Goal: Check status: Check status

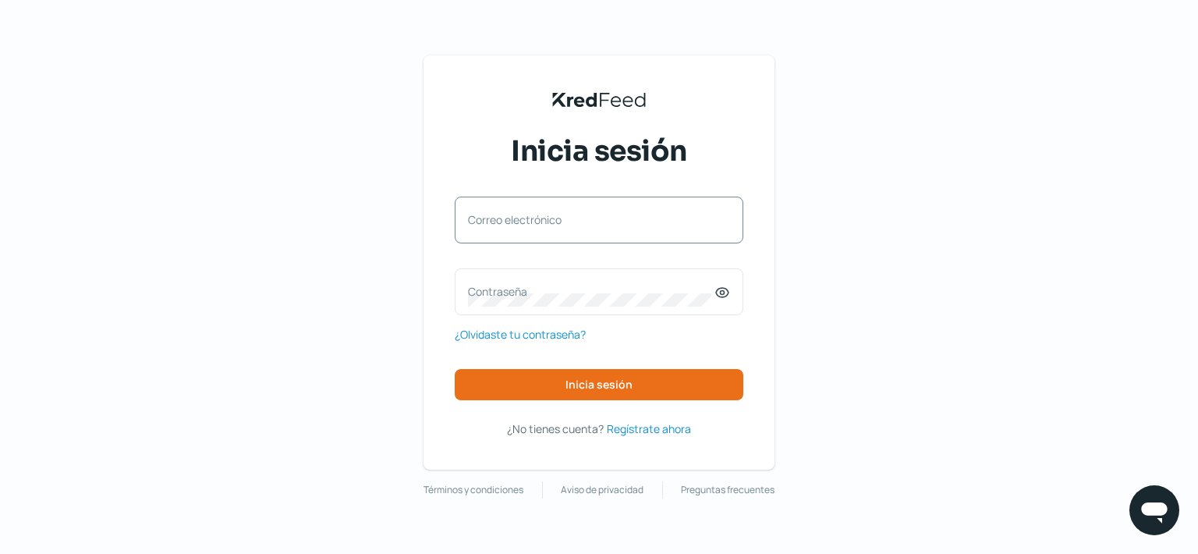
click at [590, 214] on label "Correo electrónico" at bounding box center [591, 219] width 246 height 15
click at [590, 221] on input "Correo electrónico" at bounding box center [599, 228] width 262 height 14
click at [590, 214] on label "Correo electrónico" at bounding box center [591, 219] width 246 height 15
click at [590, 221] on input "Correo electrónico" at bounding box center [599, 228] width 262 height 14
click at [589, 214] on label "Correo electrónico" at bounding box center [591, 219] width 246 height 15
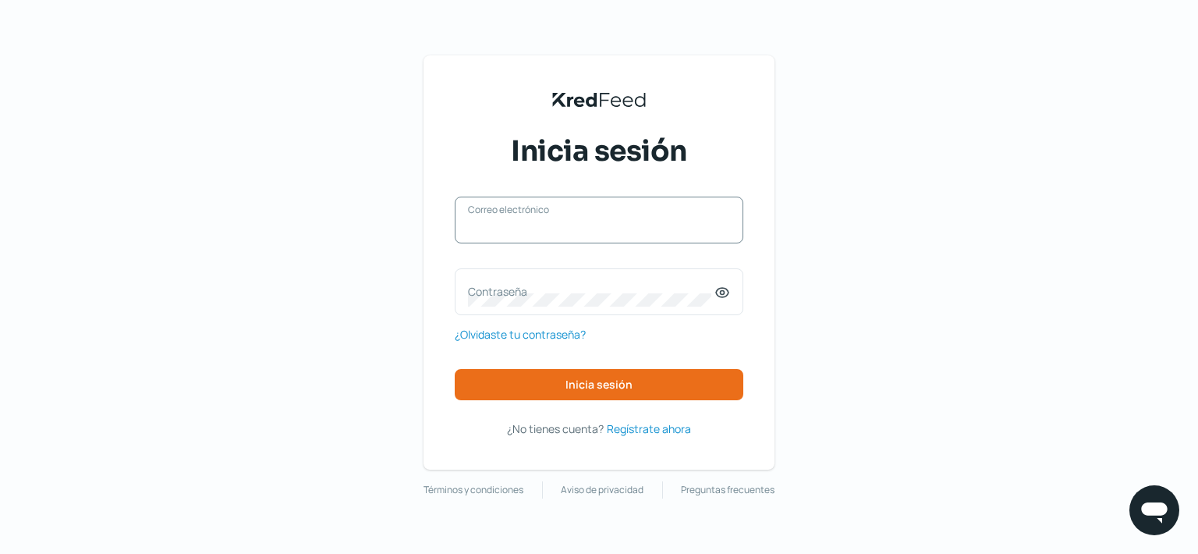
click at [589, 221] on input "Correo electrónico" at bounding box center [599, 228] width 262 height 14
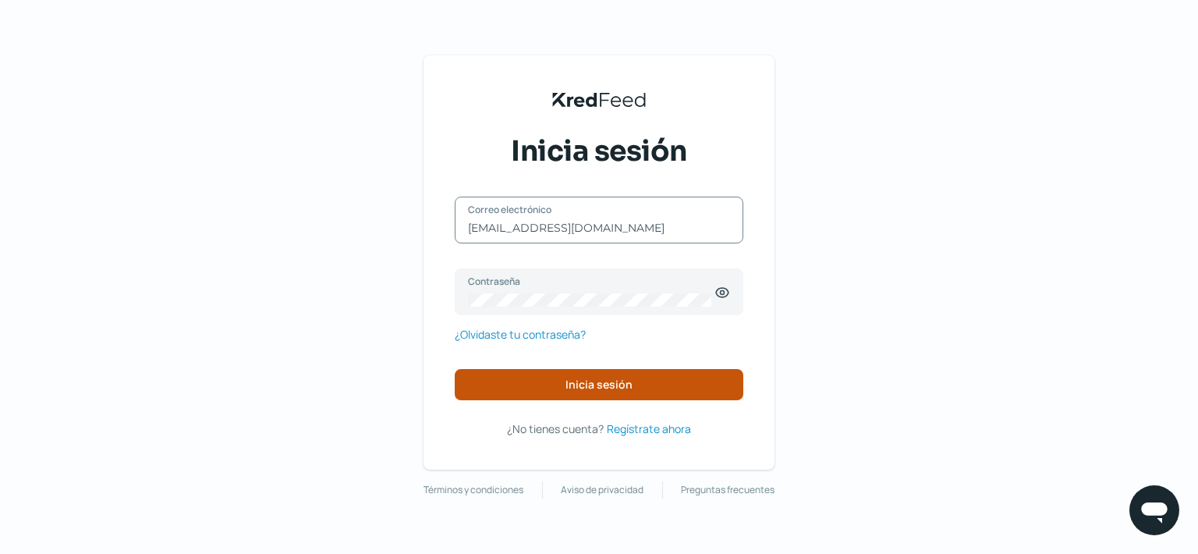
type input "gplozano@proffinox.com"
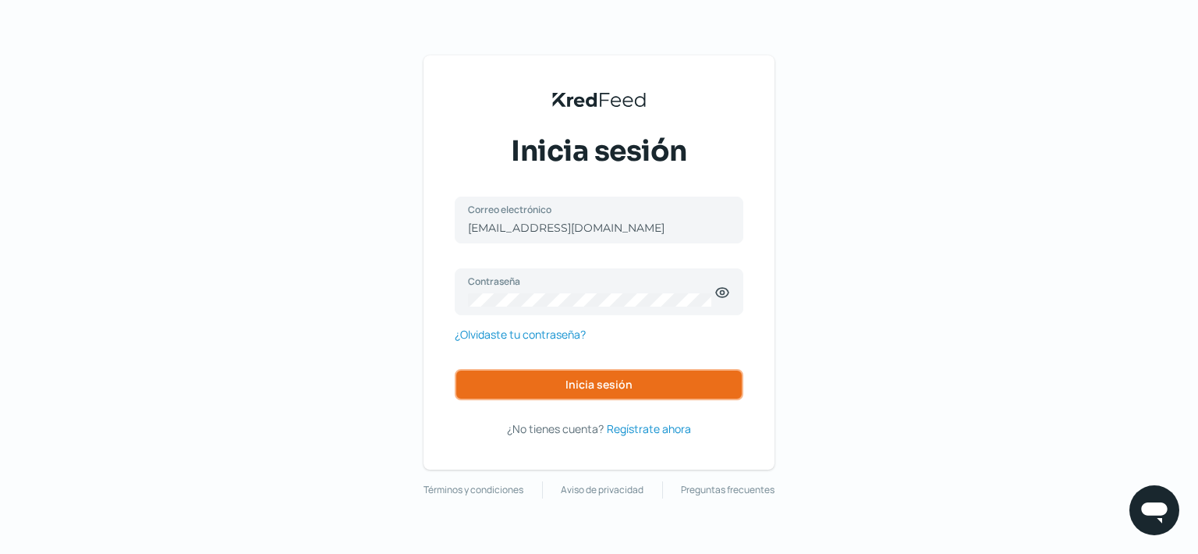
click at [554, 391] on button "Inicia sesión" at bounding box center [599, 384] width 288 height 31
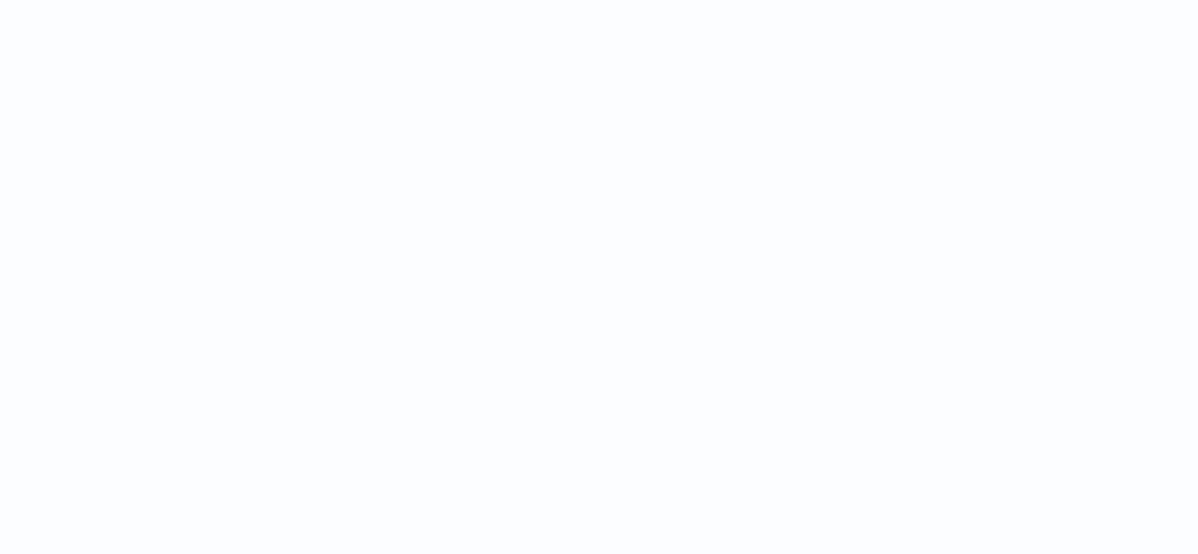
click at [543, 383] on div at bounding box center [599, 277] width 1198 height 554
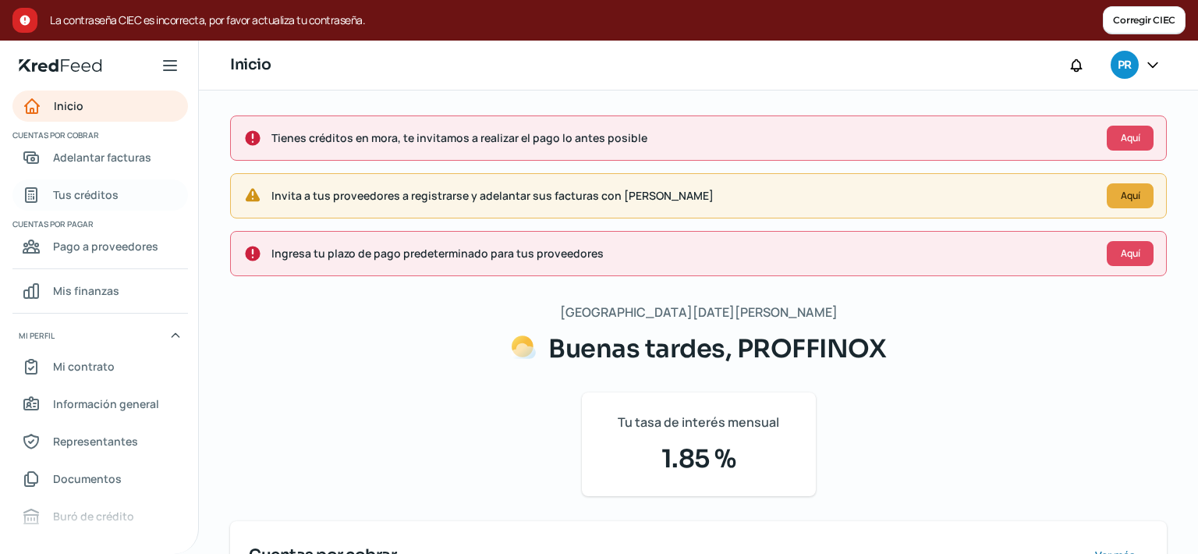
click at [85, 193] on span "Tus créditos" at bounding box center [85, 194] width 65 height 19
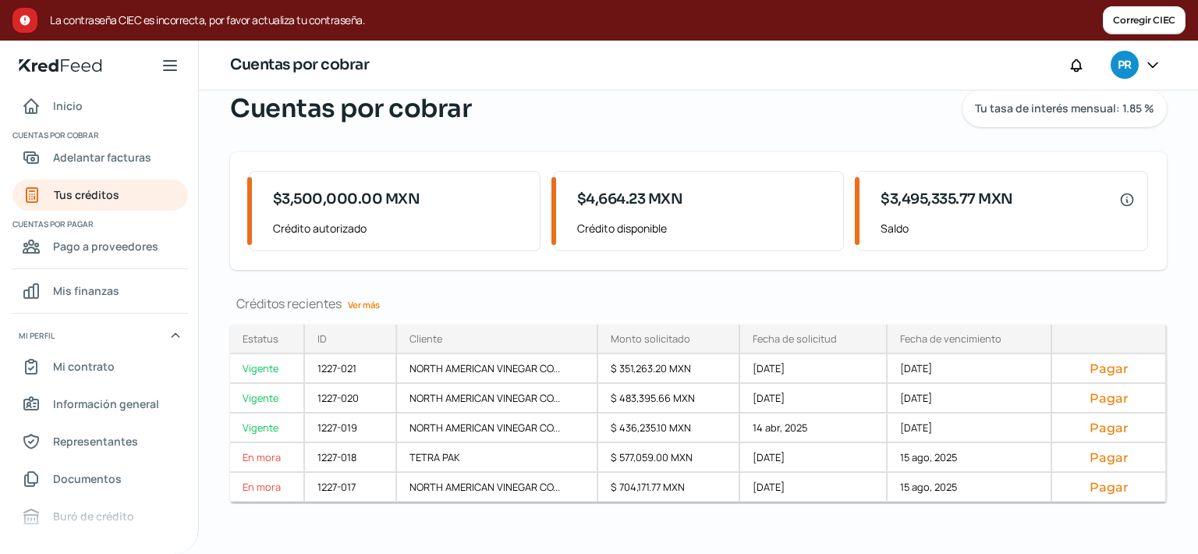
scroll to position [126, 0]
click at [366, 296] on link "Ver más" at bounding box center [364, 304] width 44 height 24
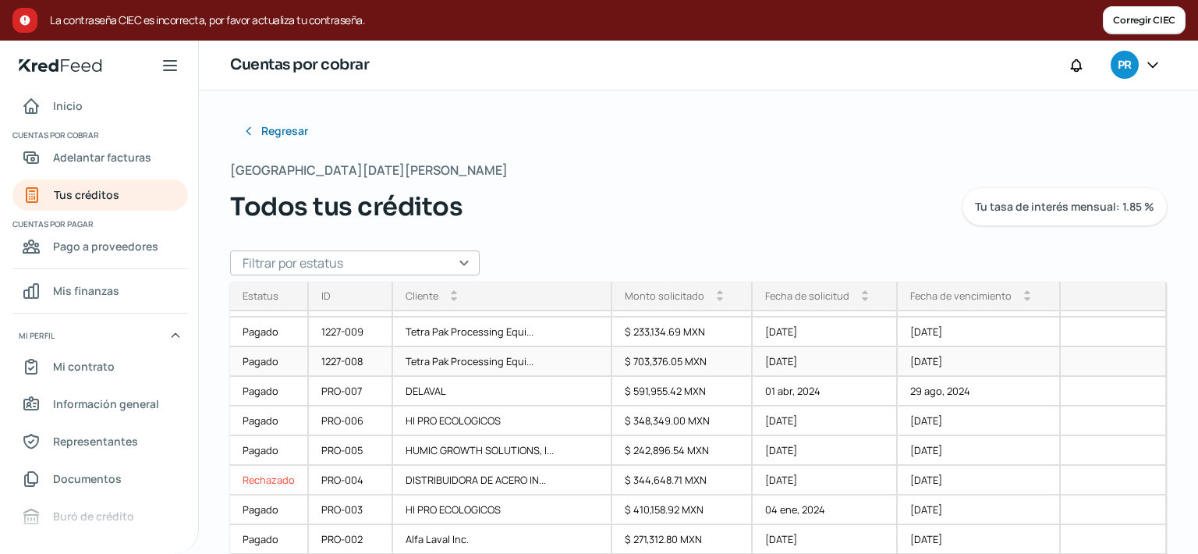
scroll to position [54, 0]
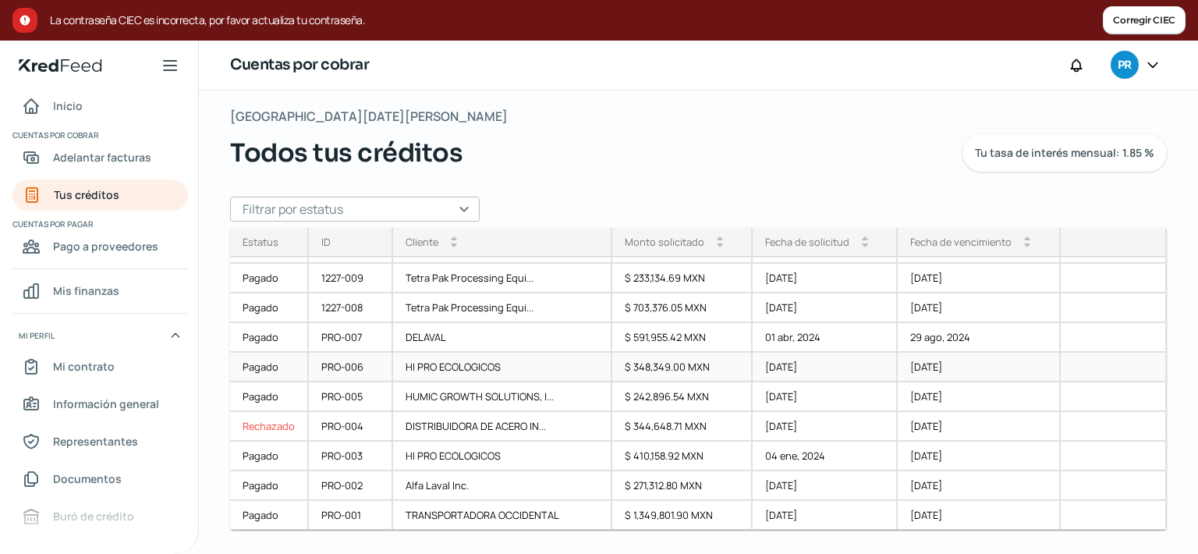
click at [469, 366] on div "HI PRO ECOLOGICOS" at bounding box center [502, 367] width 218 height 30
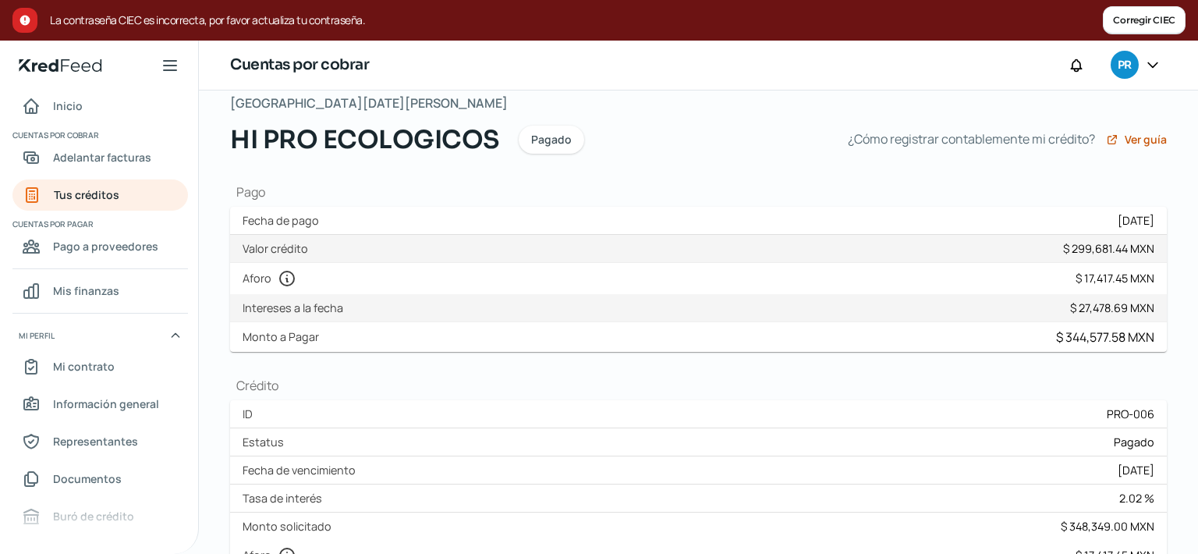
scroll to position [59, 0]
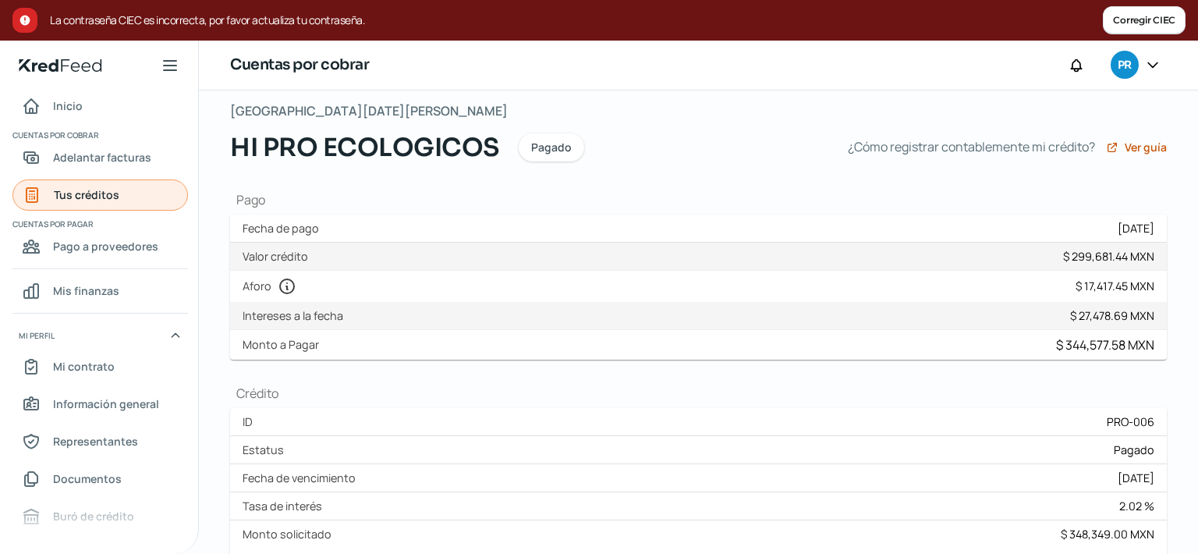
click at [89, 196] on span "Tus créditos" at bounding box center [86, 194] width 65 height 19
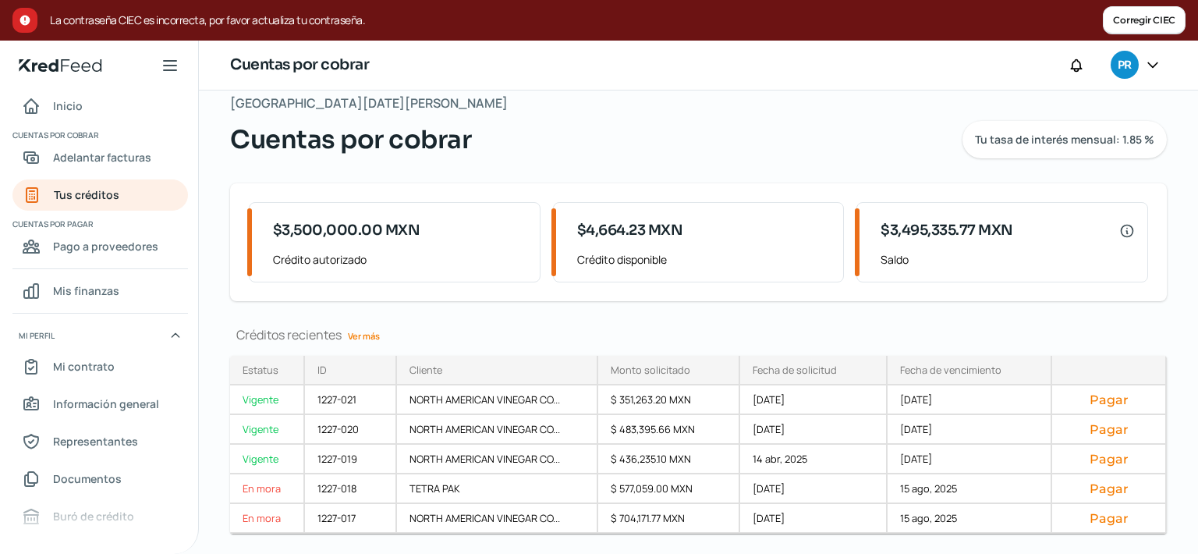
scroll to position [82, 0]
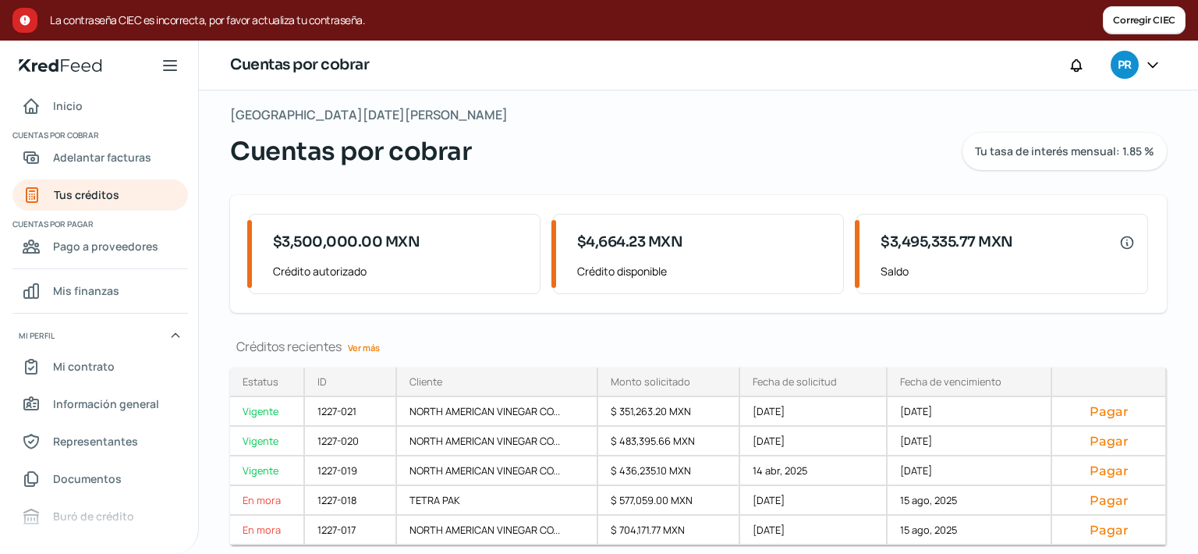
click at [371, 341] on link "Ver más" at bounding box center [364, 347] width 44 height 24
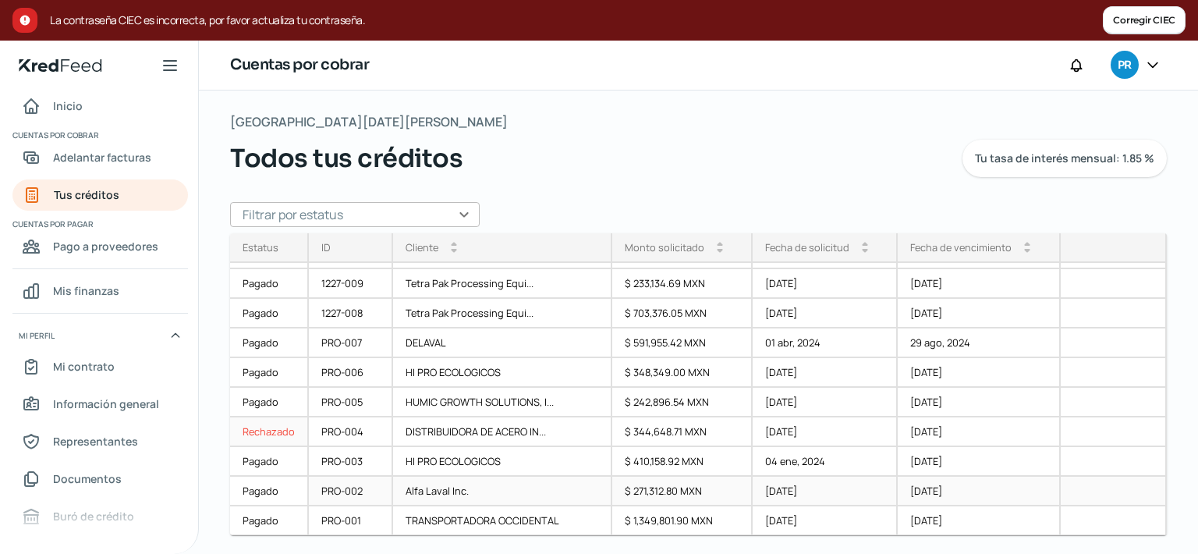
scroll to position [54, 0]
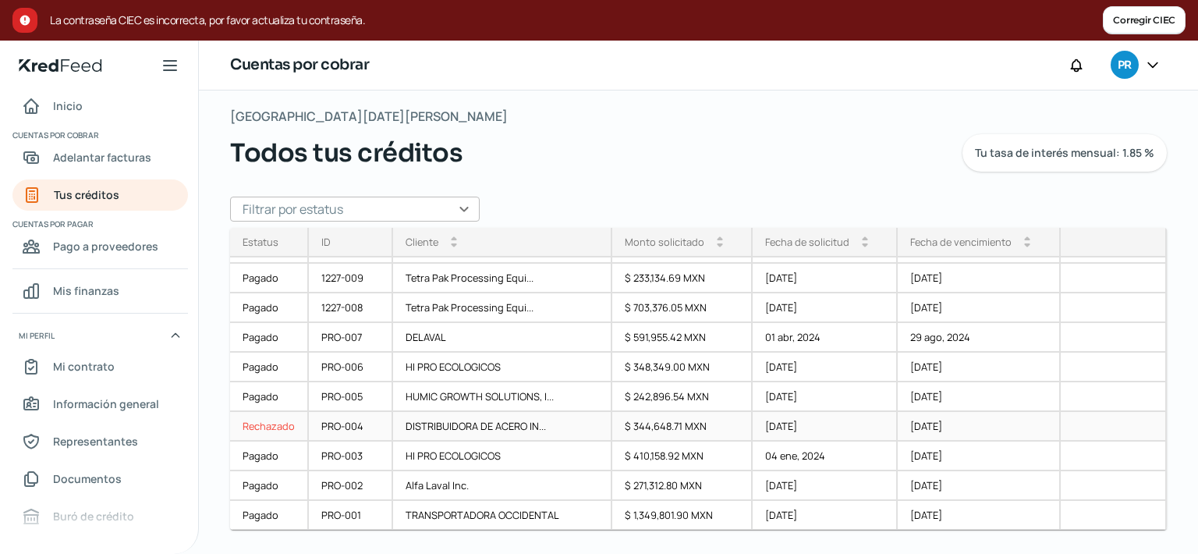
click at [535, 423] on div "DISTRIBUIDORA DE ACERO IN..." at bounding box center [502, 427] width 218 height 30
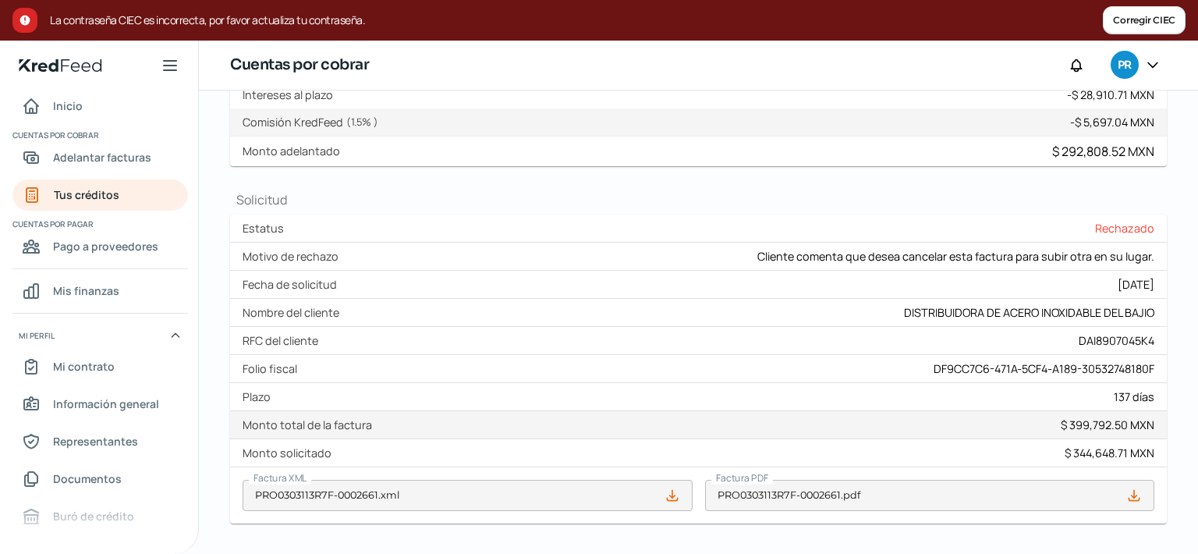
scroll to position [416, 0]
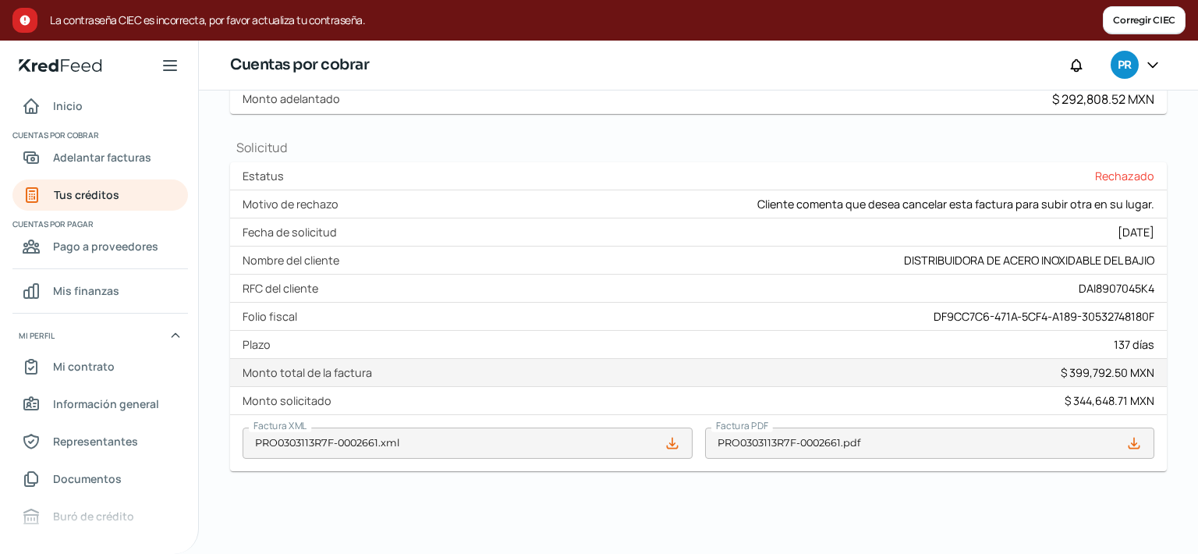
click at [1126, 444] on icon at bounding box center [1134, 443] width 16 height 16
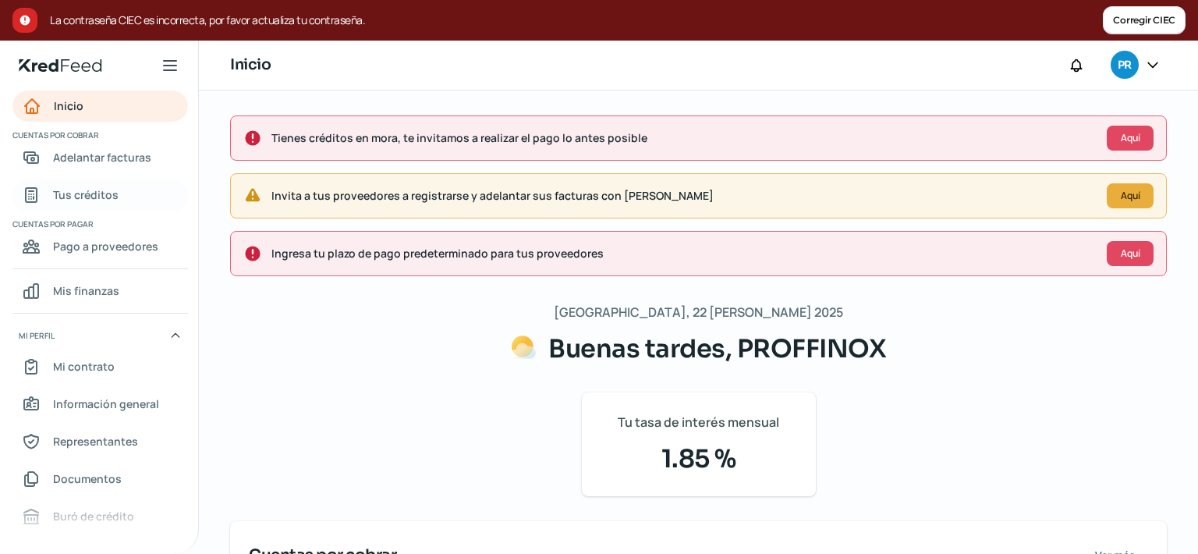
click at [90, 202] on span "Tus créditos" at bounding box center [85, 194] width 65 height 19
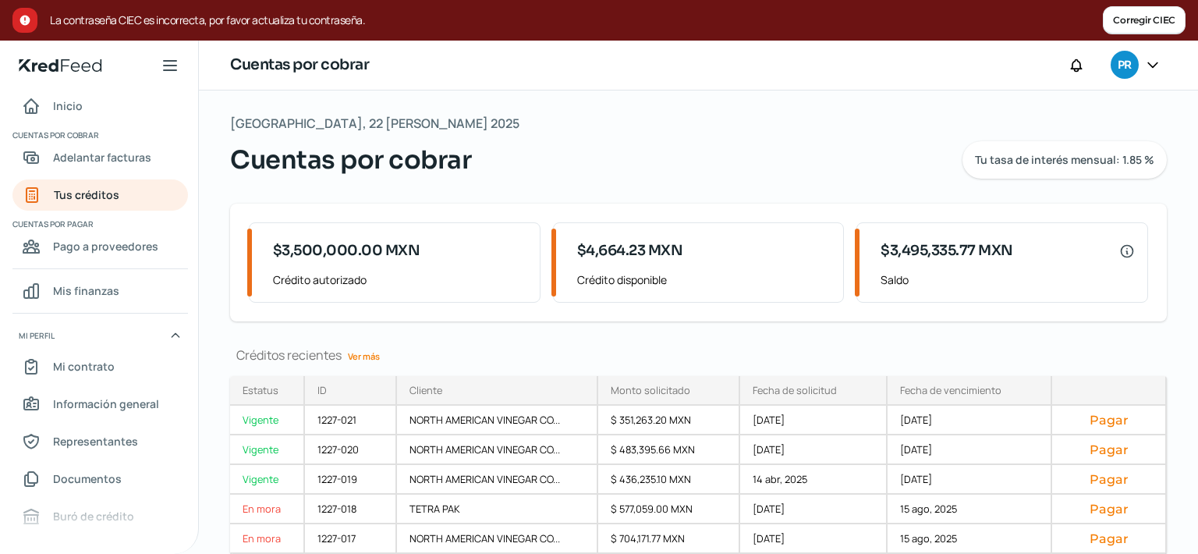
scroll to position [134, 0]
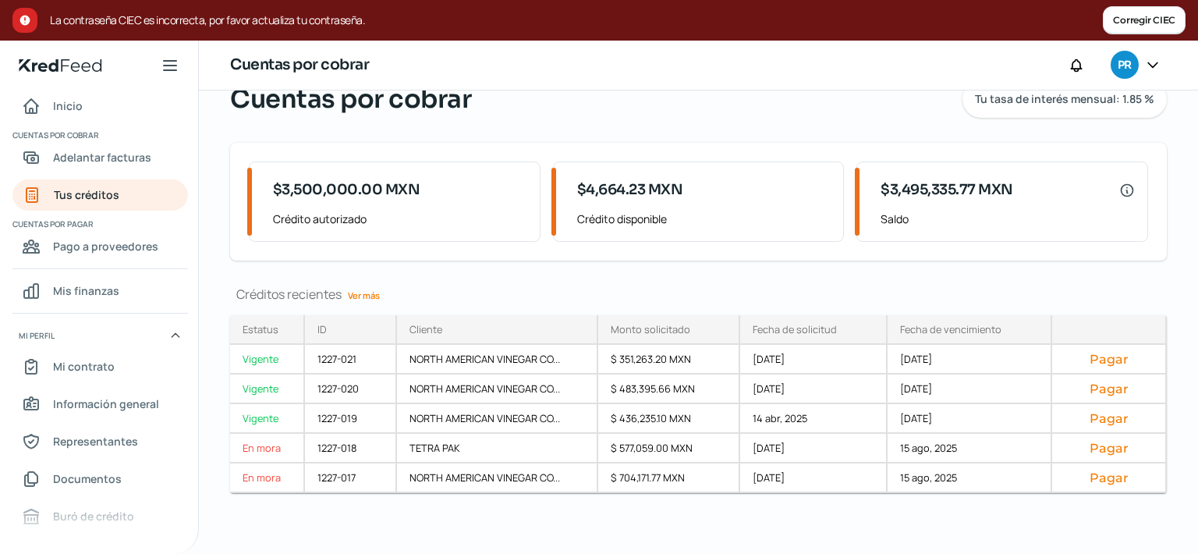
click at [352, 295] on link "Ver más" at bounding box center [364, 295] width 44 height 24
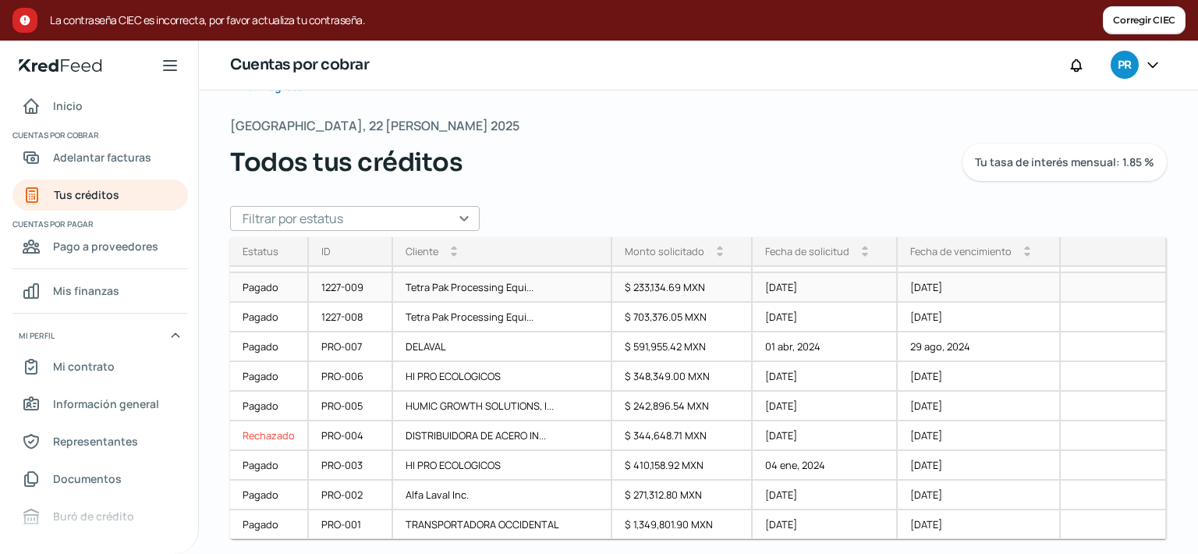
scroll to position [54, 0]
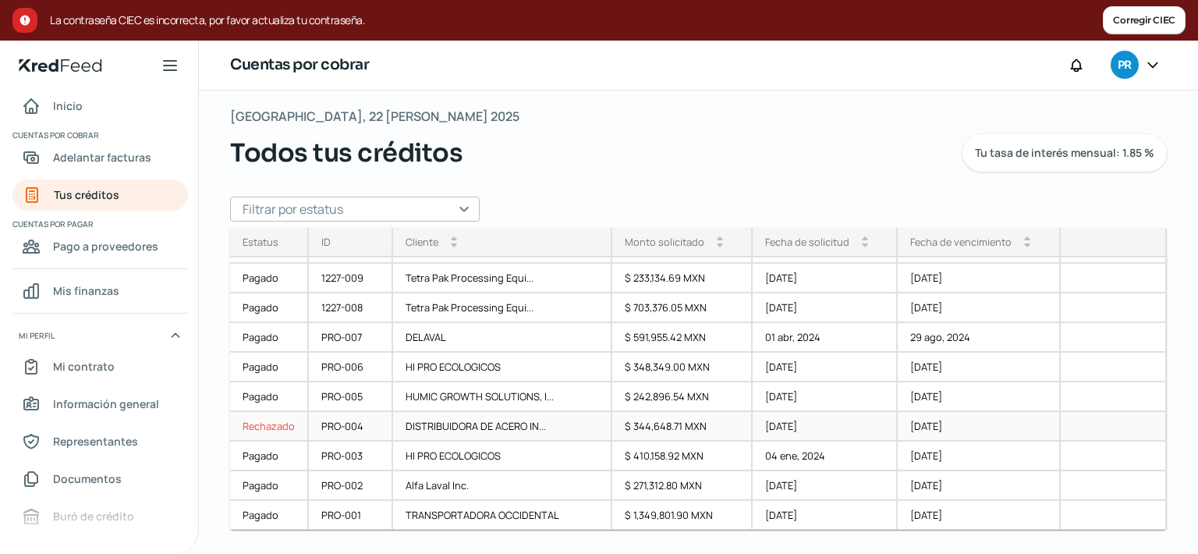
click at [530, 425] on div "DISTRIBUIDORA DE ACERO IN..." at bounding box center [502, 427] width 218 height 30
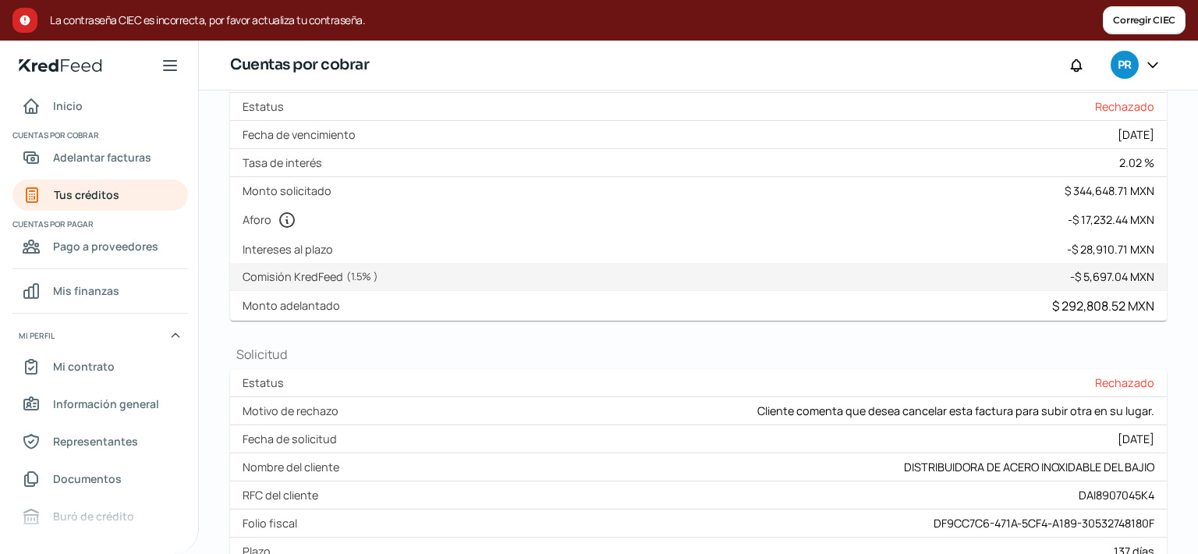
scroll to position [419, 0]
